Goal: Obtain resource: Obtain resource

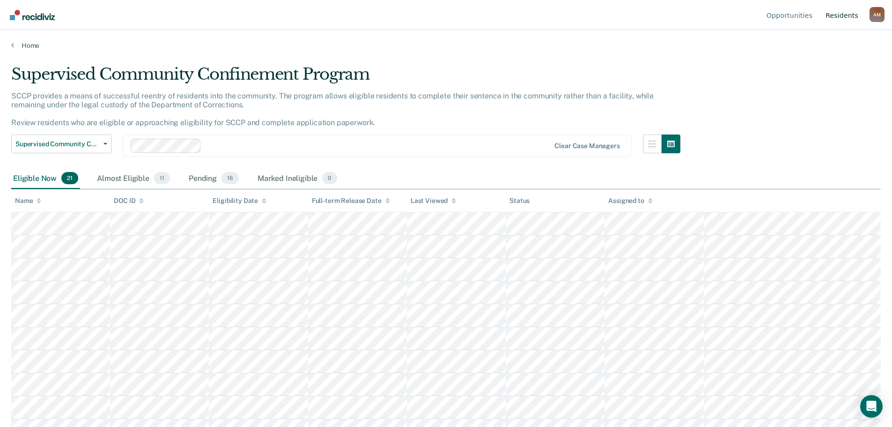
click at [834, 19] on link "Resident s" at bounding box center [842, 15] width 37 height 30
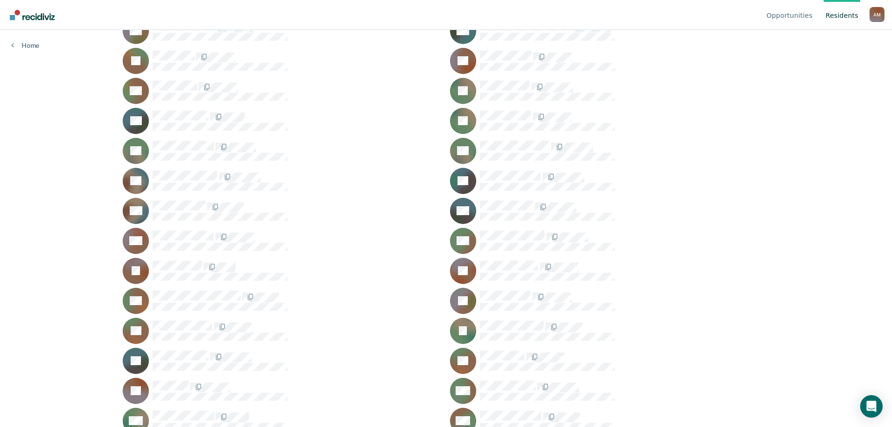
scroll to position [187, 0]
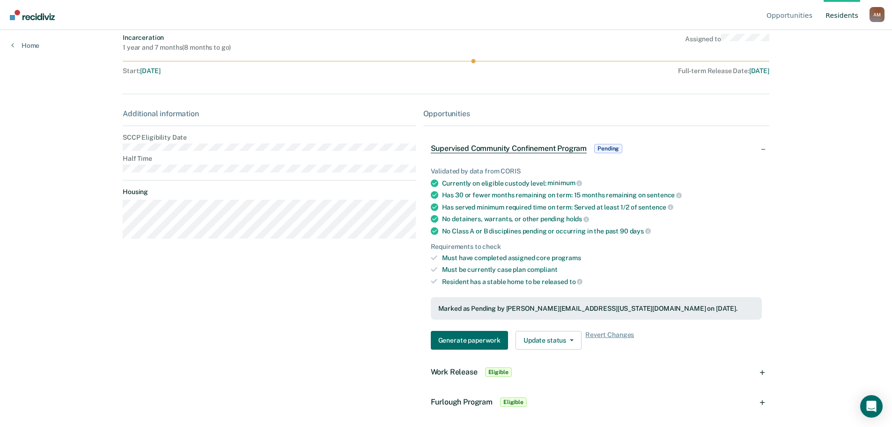
scroll to position [71, 0]
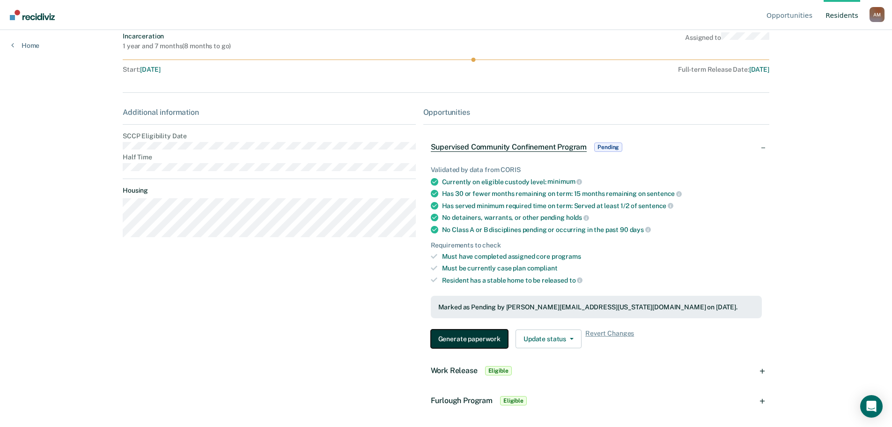
click at [465, 336] on button "Generate paperwork" at bounding box center [469, 338] width 77 height 19
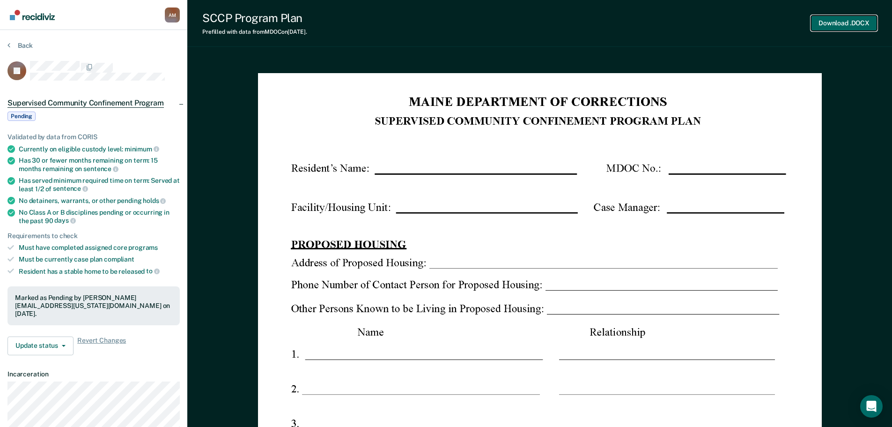
click at [819, 17] on button "Download .DOCX" at bounding box center [844, 22] width 66 height 15
click at [16, 42] on button "Back" at bounding box center [19, 45] width 25 height 8
